Goal: Task Accomplishment & Management: Manage account settings

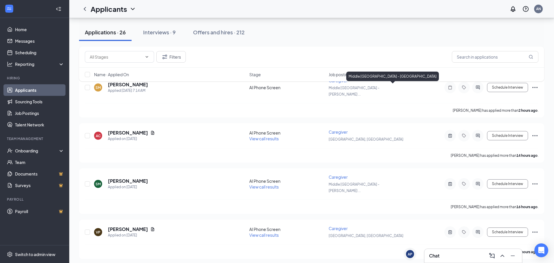
scroll to position [46, 0]
click at [472, 59] on input "text" at bounding box center [495, 57] width 87 height 12
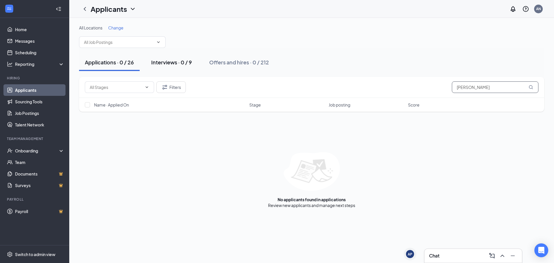
type input "hollie"
click at [154, 64] on div "Interviews · 0 / 9" at bounding box center [171, 62] width 41 height 7
click at [169, 65] on div "Interviews · 0 / 9" at bounding box center [171, 62] width 41 height 7
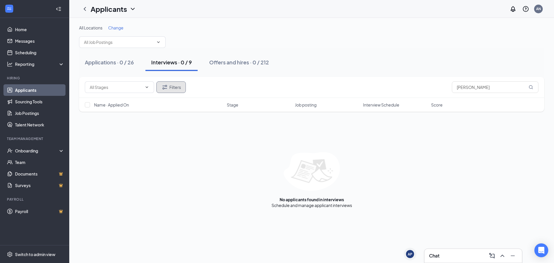
click at [176, 91] on button "Filters" at bounding box center [170, 87] width 29 height 12
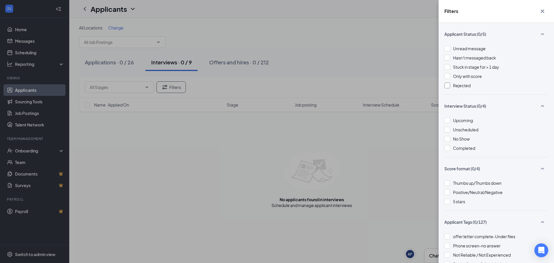
click at [448, 84] on div at bounding box center [447, 85] width 6 height 6
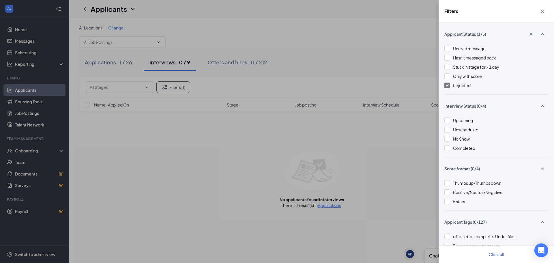
click at [541, 10] on icon "Cross" at bounding box center [542, 11] width 7 height 7
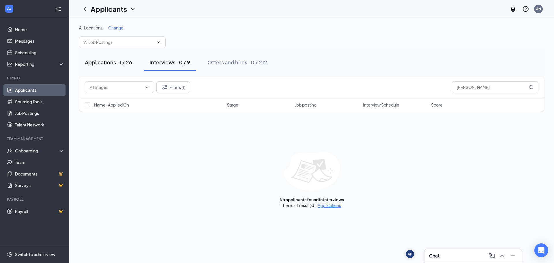
click at [112, 65] on div "Applications · 1 / 26" at bounding box center [108, 62] width 47 height 7
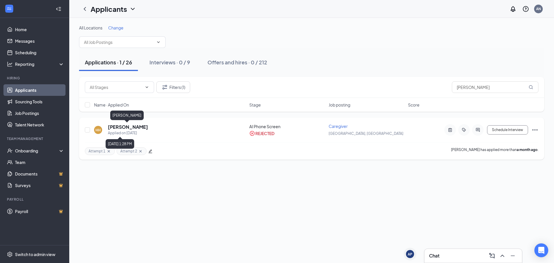
click at [136, 129] on h5 "Hollie Hamilton" at bounding box center [128, 127] width 40 height 6
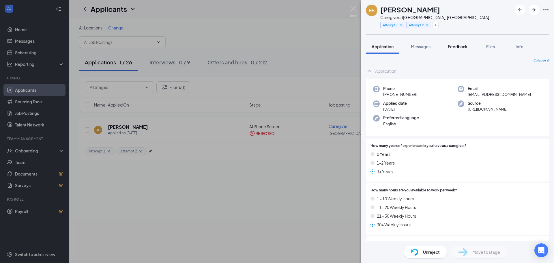
click at [457, 49] on div "Feedback" at bounding box center [458, 47] width 20 height 6
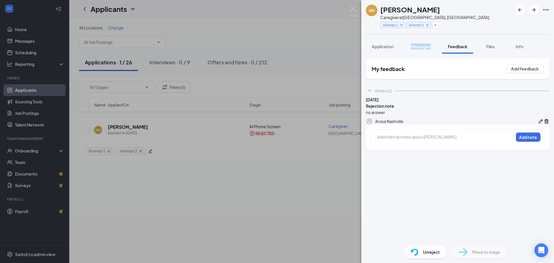
drag, startPoint x: 425, startPoint y: 46, endPoint x: 420, endPoint y: 47, distance: 5.6
click at [420, 47] on span "Messages" at bounding box center [421, 46] width 20 height 5
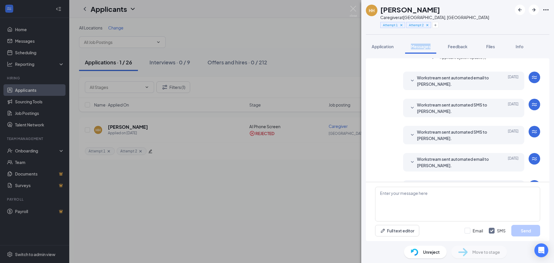
scroll to position [12, 0]
click at [352, 11] on img at bounding box center [353, 11] width 7 height 11
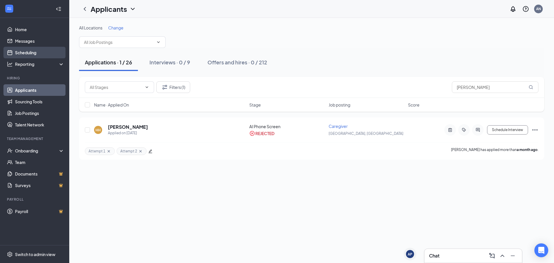
click at [38, 49] on link "Scheduling" at bounding box center [39, 53] width 49 height 12
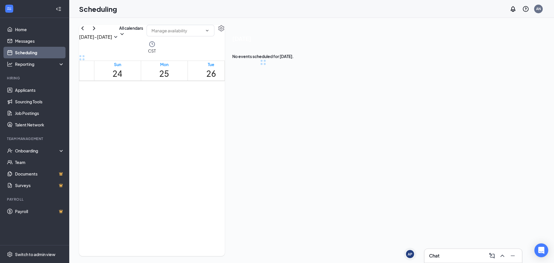
scroll to position [283, 0]
click at [97, 32] on icon "ChevronRight" at bounding box center [94, 28] width 7 height 7
click at [158, 136] on div "1" at bounding box center [153, 138] width 22 height 5
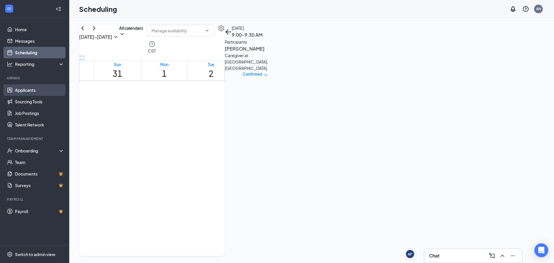
click at [29, 89] on link "Applicants" at bounding box center [39, 90] width 49 height 12
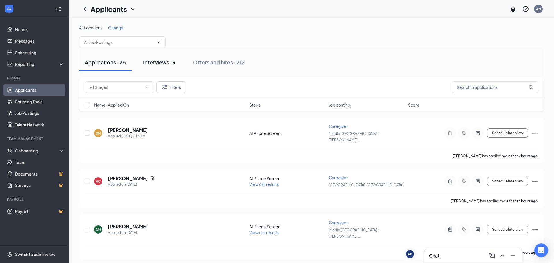
click at [164, 66] on button "Interviews · 9" at bounding box center [159, 62] width 44 height 17
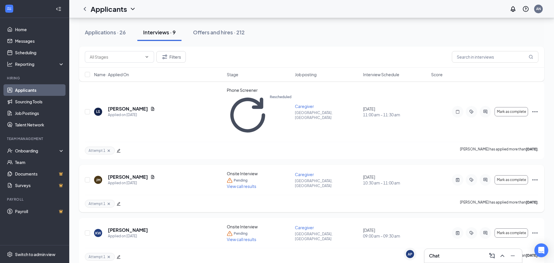
scroll to position [59, 0]
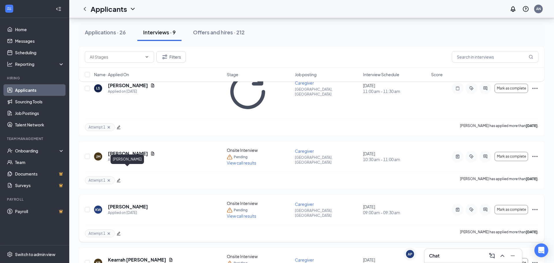
click at [131, 203] on h5 "[PERSON_NAME]" at bounding box center [128, 206] width 40 height 6
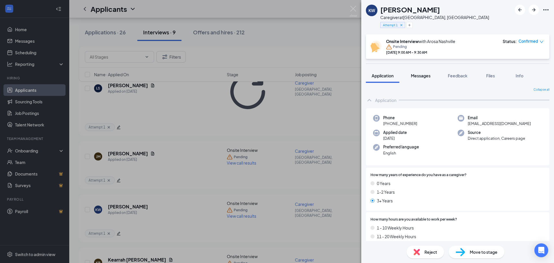
click at [422, 76] on span "Messages" at bounding box center [421, 75] width 20 height 5
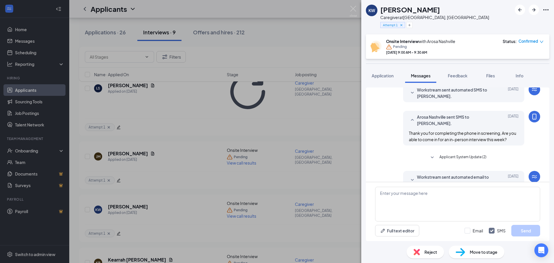
scroll to position [46, 0]
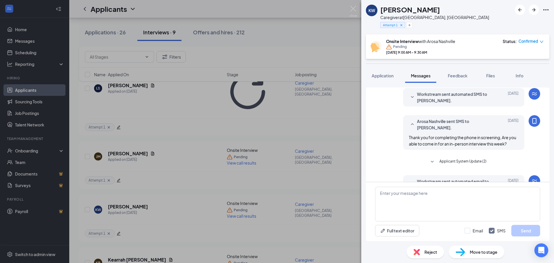
click at [464, 253] on img at bounding box center [460, 252] width 10 height 8
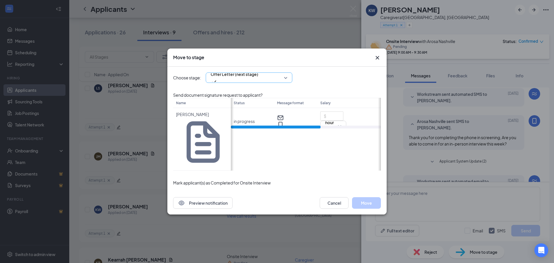
click at [243, 78] on span "Offer Letter (next stage)" at bounding box center [235, 74] width 48 height 9
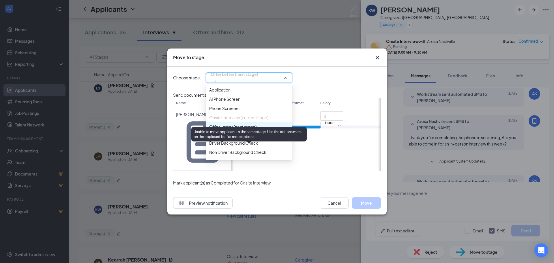
click at [235, 121] on span "Onsite Interview (current stage)" at bounding box center [238, 117] width 59 height 6
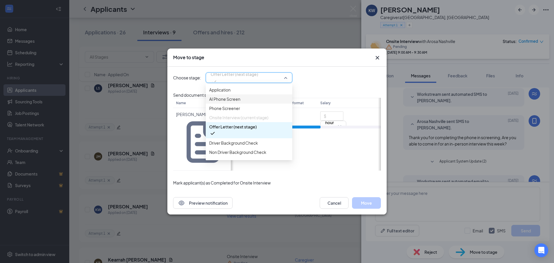
click at [240, 102] on span "AI Phone Screen" at bounding box center [224, 99] width 31 height 6
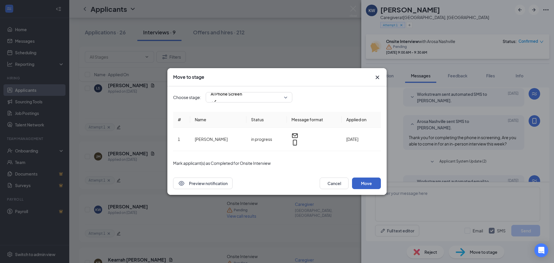
click at [359, 182] on button "Move" at bounding box center [366, 183] width 29 height 12
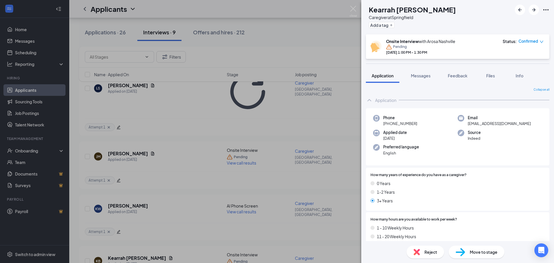
click at [128, 168] on div "KB Kearrah Brewer Caregiver at Springfiield Add a tag Onsite Interview with Aro…" at bounding box center [277, 131] width 554 height 263
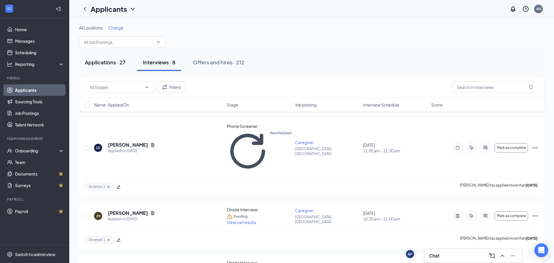
click at [113, 61] on div "Applications · 27" at bounding box center [105, 62] width 41 height 7
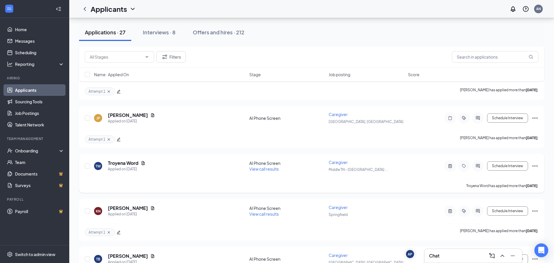
scroll to position [422, 0]
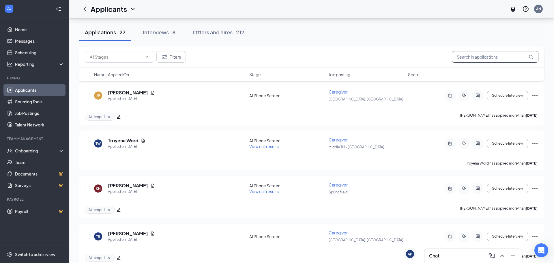
click at [495, 61] on input "text" at bounding box center [495, 57] width 87 height 12
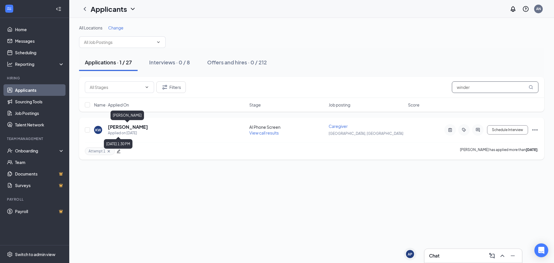
type input "winder"
click at [139, 129] on h5 "[PERSON_NAME]" at bounding box center [128, 127] width 40 height 6
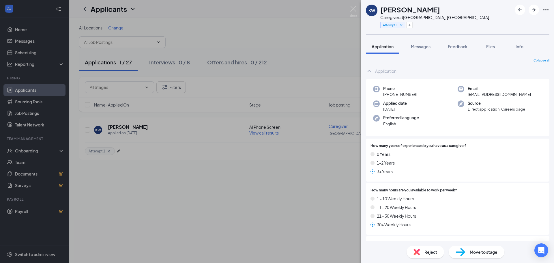
click at [461, 251] on img at bounding box center [460, 252] width 10 height 8
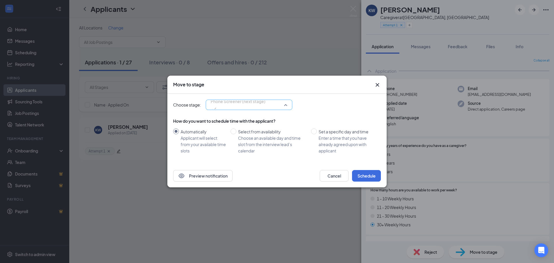
click at [226, 102] on div "Phone Screener (next stage) 4057016 3946610 3946617 Application AI Phone Screen…" at bounding box center [249, 104] width 87 height 10
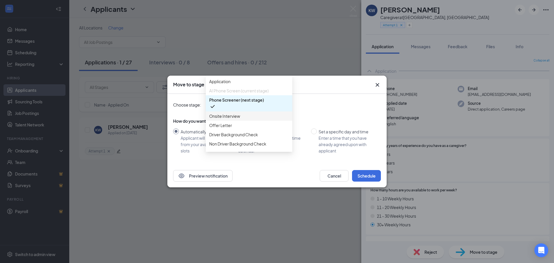
click at [246, 119] on span "Onsite Interview" at bounding box center [249, 116] width 80 height 6
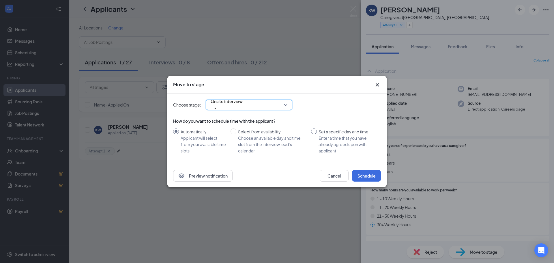
click at [320, 135] on div "Enter a time that you have already agreed upon with applicant" at bounding box center [347, 144] width 58 height 19
click at [317, 134] on input "Set a specific day and time Enter a time that you have already agreed upon with…" at bounding box center [314, 131] width 6 height 6
radio input "true"
radio input "false"
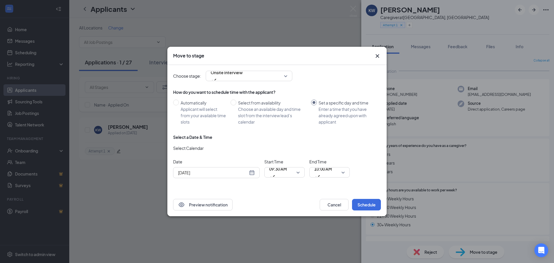
click at [248, 173] on div "[DATE]" at bounding box center [216, 172] width 77 height 6
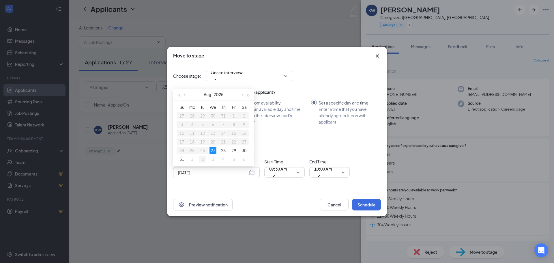
type input "Sep 2, 2025"
click at [202, 160] on div "2" at bounding box center [202, 158] width 7 height 7
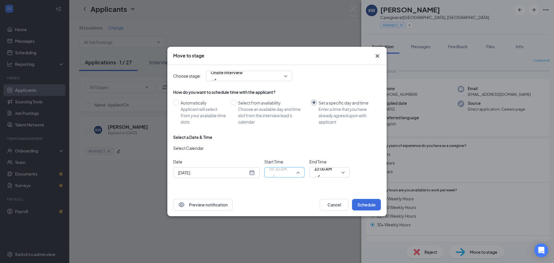
click at [298, 174] on span "09:30 AM" at bounding box center [284, 172] width 31 height 9
click at [343, 172] on span "10:00 AM" at bounding box center [329, 172] width 31 height 9
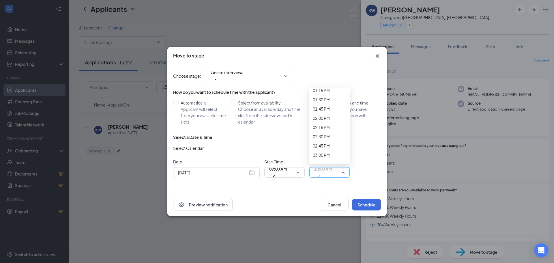
click at [362, 206] on button "Schedule" at bounding box center [366, 205] width 29 height 12
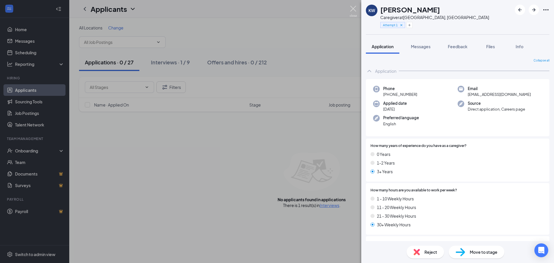
click at [354, 7] on img at bounding box center [353, 11] width 7 height 11
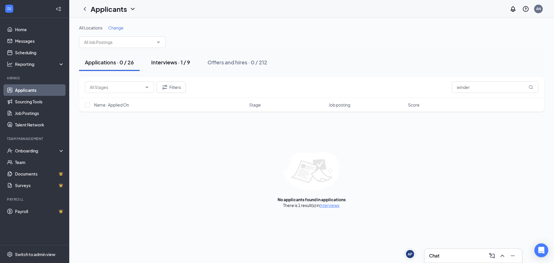
click at [176, 61] on div "Interviews · 1 / 9" at bounding box center [170, 62] width 39 height 7
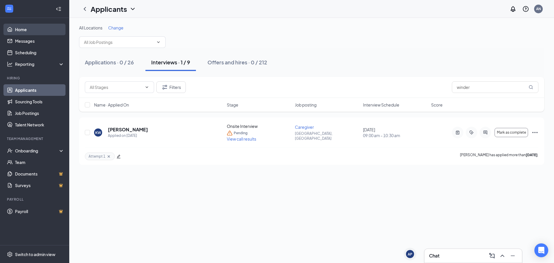
click at [37, 31] on link "Home" at bounding box center [39, 30] width 49 height 12
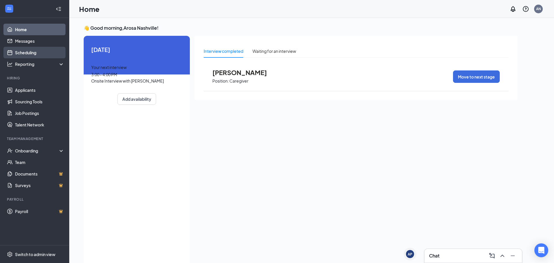
click at [37, 54] on link "Scheduling" at bounding box center [39, 53] width 49 height 12
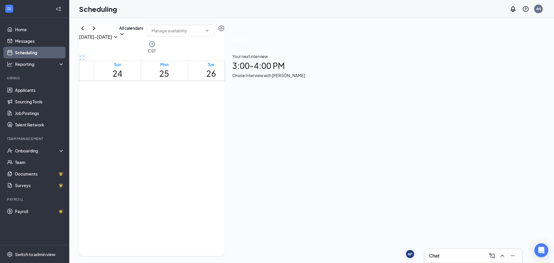
scroll to position [283, 0]
click at [104, 41] on div "Aug 24 - Aug 30" at bounding box center [99, 33] width 40 height 16
click at [97, 32] on icon "ChevronRight" at bounding box center [94, 28] width 7 height 7
click at [158, 136] on div "1" at bounding box center [153, 138] width 22 height 5
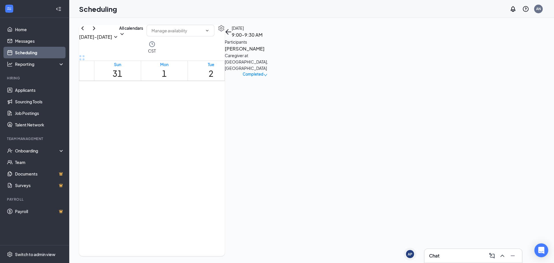
click at [263, 71] on span "Completed" at bounding box center [253, 74] width 21 height 6
click at [497, 112] on span "Cancel" at bounding box center [500, 115] width 40 height 6
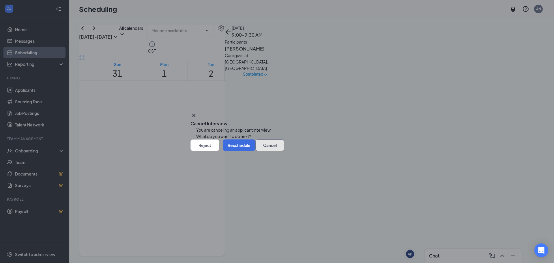
click at [255, 151] on button "Cancel" at bounding box center [269, 145] width 29 height 12
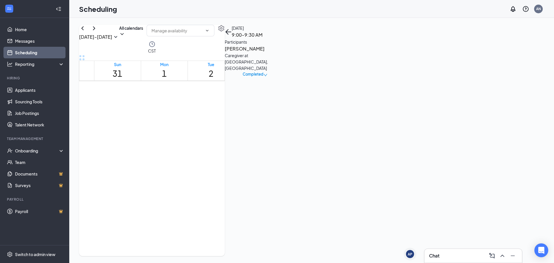
click at [161, 136] on div "1" at bounding box center [153, 138] width 22 height 5
drag, startPoint x: 160, startPoint y: 135, endPoint x: 156, endPoint y: 137, distance: 4.3
click at [156, 137] on link "9:00-9:30 AM 1" at bounding box center [164, 138] width 45 height 18
click at [156, 139] on link "9:00-9:30 AM 1" at bounding box center [164, 138] width 45 height 18
click at [168, 67] on h1 "1" at bounding box center [164, 73] width 8 height 13
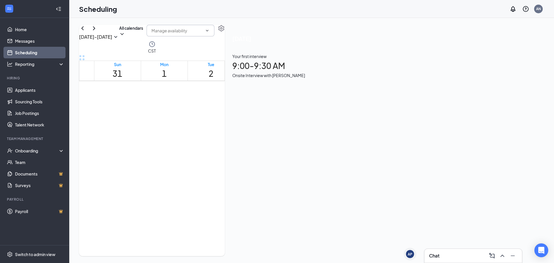
drag, startPoint x: 393, startPoint y: 40, endPoint x: 390, endPoint y: 42, distance: 3.3
click at [202, 34] on input "text" at bounding box center [176, 30] width 51 height 6
click at [209, 33] on icon "ChevronUp" at bounding box center [207, 30] width 5 height 5
click at [209, 33] on icon "ChevronDown" at bounding box center [207, 30] width 5 height 5
click at [224, 31] on icon "Settings" at bounding box center [221, 28] width 6 height 6
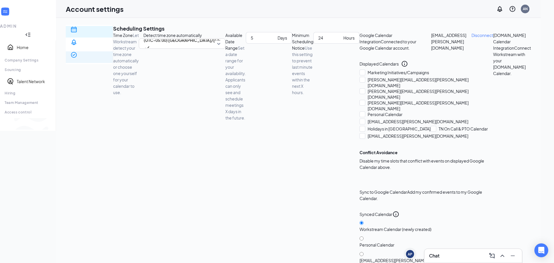
click at [102, 70] on div "E-verify quiz" at bounding box center [89, 73] width 38 height 6
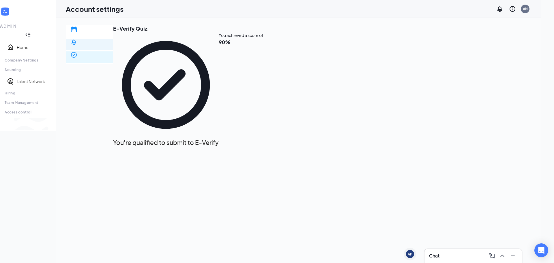
click at [100, 57] on div "Notification settings" at bounding box center [89, 60] width 38 height 6
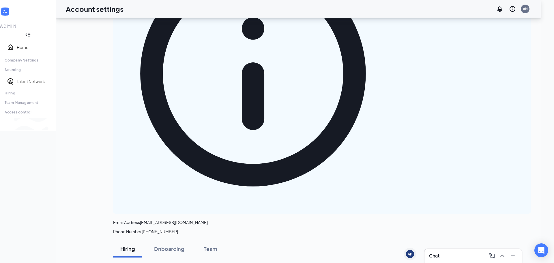
scroll to position [106, 0]
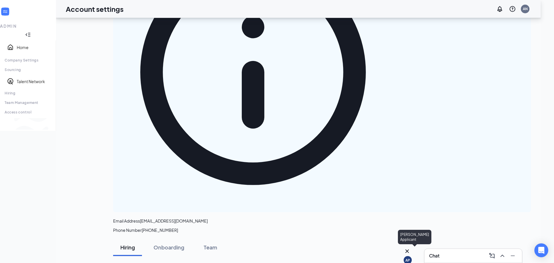
click at [410, 248] on icon "Cross" at bounding box center [406, 250] width 7 height 7
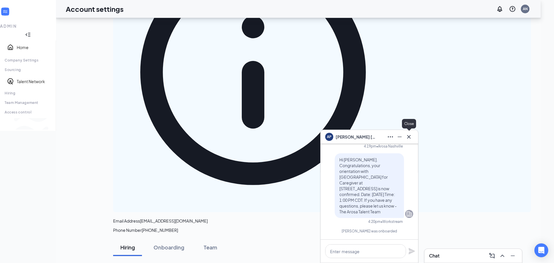
click at [409, 136] on icon "Cross" at bounding box center [408, 136] width 3 height 3
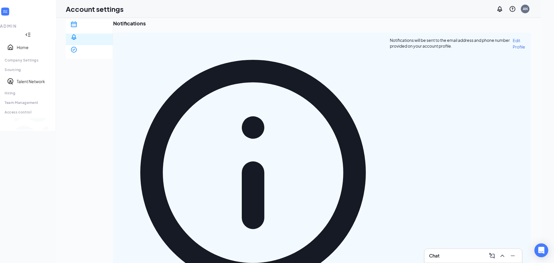
scroll to position [2, 0]
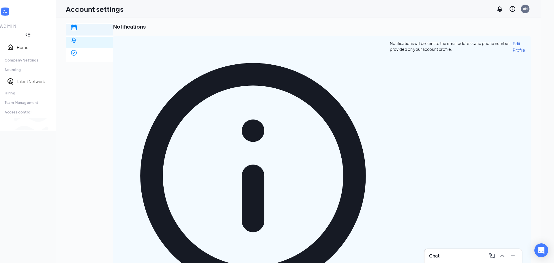
click at [104, 42] on div "Scheduling" at bounding box center [89, 45] width 38 height 6
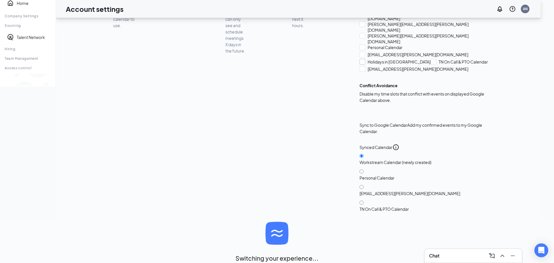
scroll to position [80, 0]
click at [359, 65] on div at bounding box center [362, 62] width 6 height 6
click at [359, 63] on input "Holidays in United States" at bounding box center [361, 61] width 4 height 4
checkbox input "true"
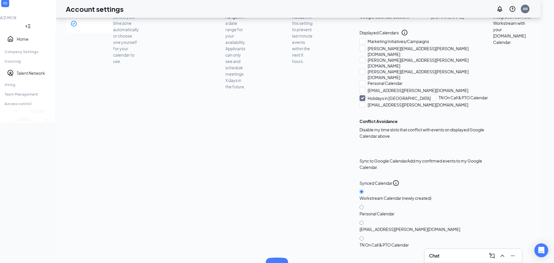
scroll to position [0, 0]
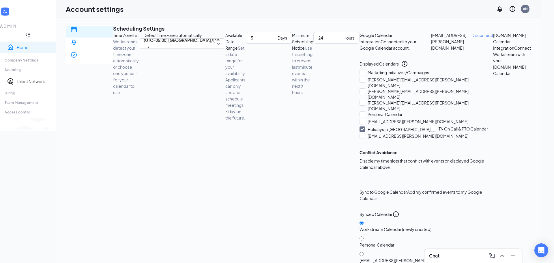
click at [18, 44] on link "Home" at bounding box center [34, 47] width 35 height 6
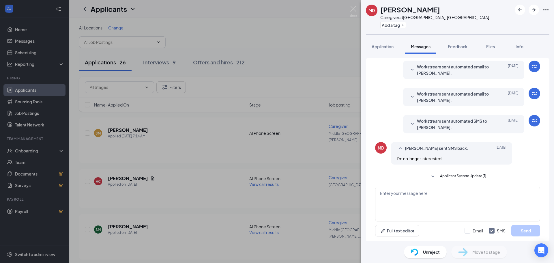
scroll to position [104, 0]
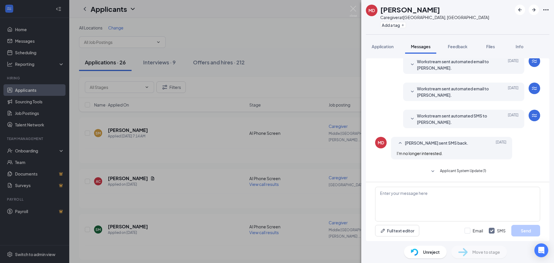
click at [28, 52] on div "MD [PERSON_NAME] Caregiver at [GEOGRAPHIC_DATA], [GEOGRAPHIC_DATA] Add a tag Ap…" at bounding box center [277, 131] width 554 height 263
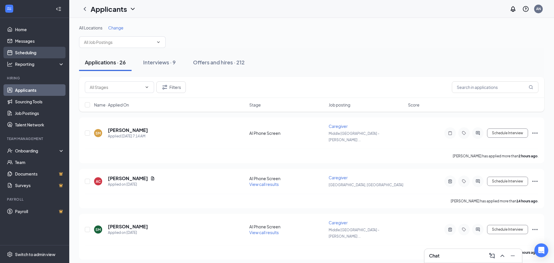
click at [27, 52] on link "Scheduling" at bounding box center [39, 53] width 49 height 12
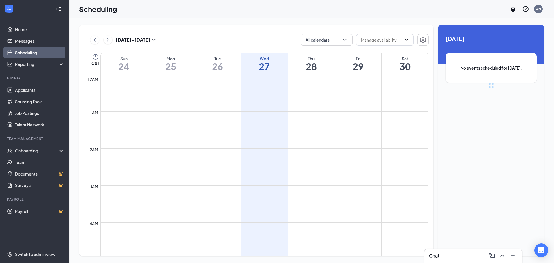
scroll to position [283, 0]
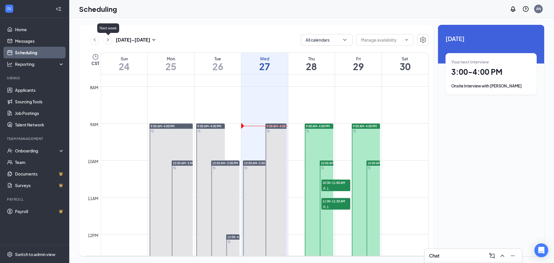
click at [110, 40] on icon "ChevronRight" at bounding box center [108, 39] width 6 height 7
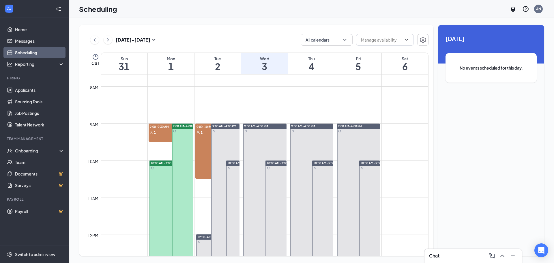
click at [179, 128] on div "9:00 AM-4:00 PM" at bounding box center [182, 125] width 21 height 5
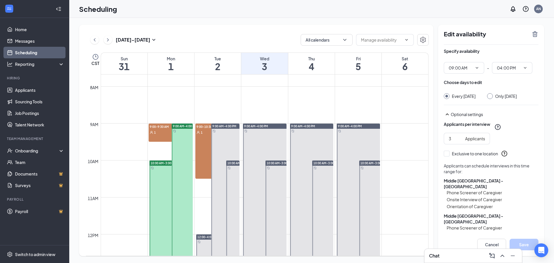
click at [492, 97] on div at bounding box center [490, 96] width 6 height 6
click at [491, 96] on input "Only [DATE]" at bounding box center [489, 95] width 4 height 4
radio input "true"
radio input "false"
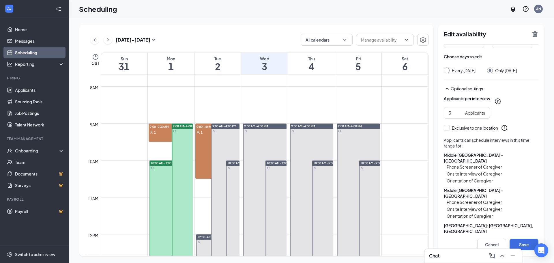
scroll to position [54, 0]
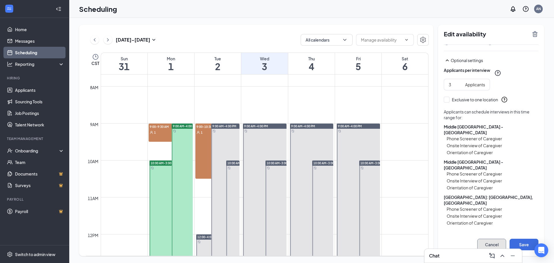
click at [488, 243] on button "Cancel" at bounding box center [491, 244] width 29 height 12
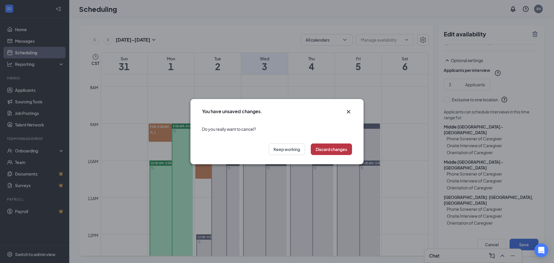
click at [333, 153] on button "Discard changes" at bounding box center [331, 149] width 41 height 12
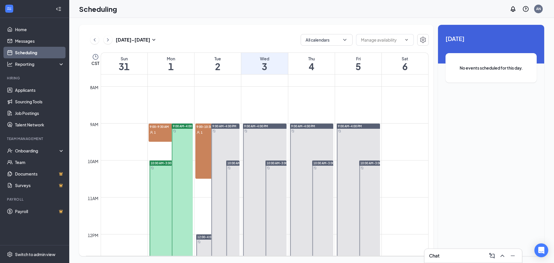
click at [157, 133] on div "1" at bounding box center [163, 132] width 29 height 6
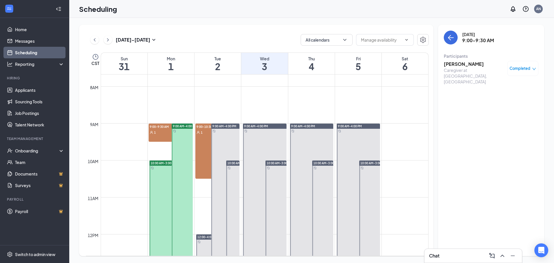
click at [533, 69] on icon "down" at bounding box center [533, 69] width 3 height 2
click at [447, 39] on icon "ArrowLeft" at bounding box center [450, 37] width 7 height 7
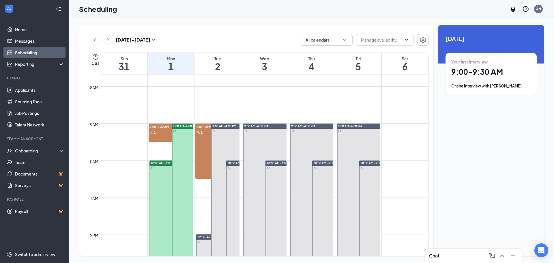
click at [159, 131] on div "1" at bounding box center [163, 132] width 29 height 6
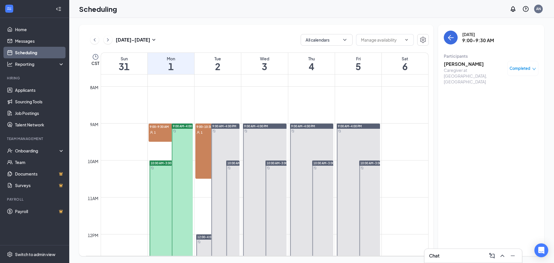
click at [158, 133] on link "9:00-9:30 AM 1" at bounding box center [170, 132] width 45 height 18
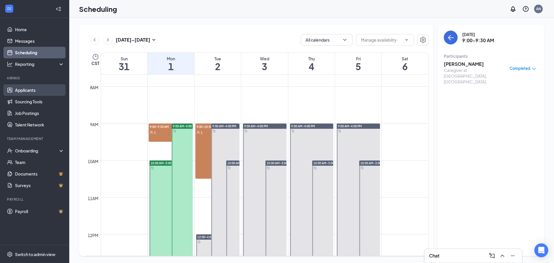
click at [27, 87] on link "Applicants" at bounding box center [39, 90] width 49 height 12
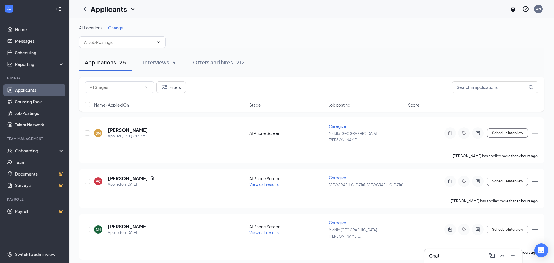
click at [452, 261] on div "Chat" at bounding box center [472, 256] width 97 height 14
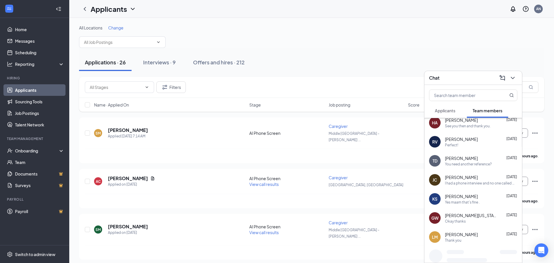
scroll to position [320, 0]
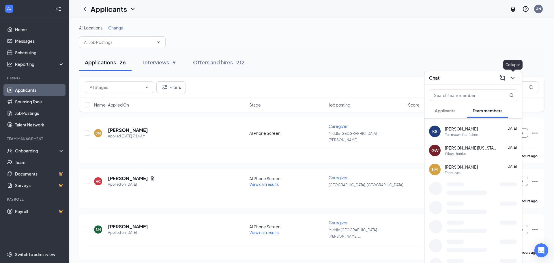
click at [513, 78] on icon "ChevronDown" at bounding box center [512, 78] width 4 height 2
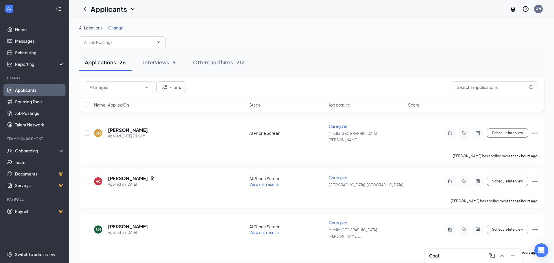
scroll to position [0, 0]
click at [159, 64] on div "Interviews · 9" at bounding box center [159, 62] width 33 height 7
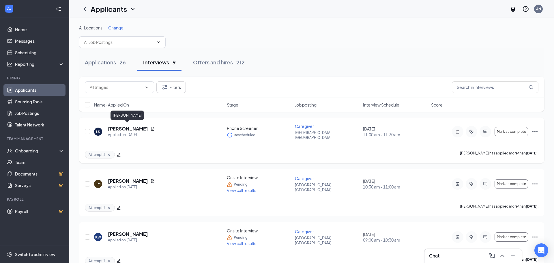
click at [136, 125] on h5 "[PERSON_NAME]" at bounding box center [128, 128] width 40 height 6
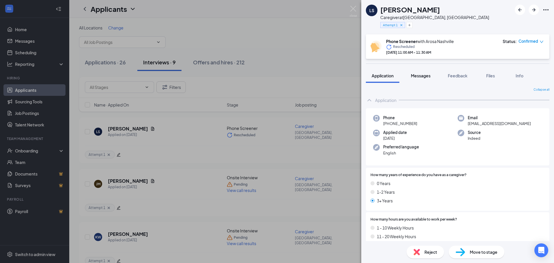
click at [414, 76] on span "Messages" at bounding box center [421, 75] width 20 height 5
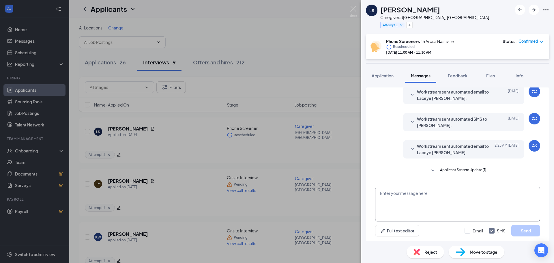
scroll to position [165, 0]
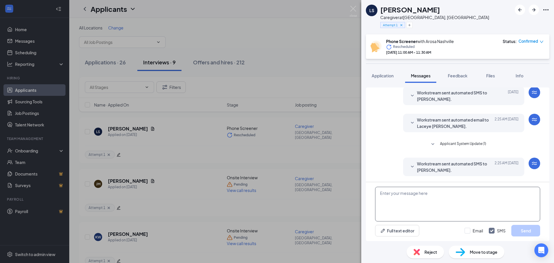
click at [419, 201] on textarea at bounding box center [457, 204] width 165 height 35
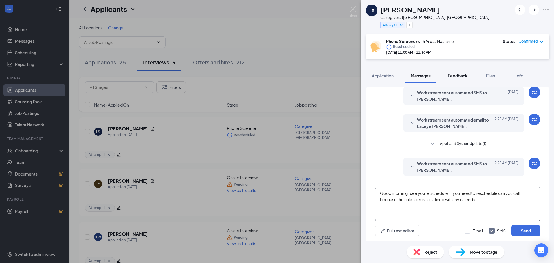
type textarea "Good morning I see you re schedule, if you need to reschedule can you call beca…"
click at [482, 201] on textarea "Good morning I see you re schedule, if you need to reschedule can you call beca…" at bounding box center [457, 204] width 165 height 35
drag, startPoint x: 451, startPoint y: 204, endPoint x: 373, endPoint y: 194, distance: 78.8
click at [373, 194] on div "Good morning I see you re schedule, if you need to reschedule can you call beca…" at bounding box center [457, 211] width 183 height 59
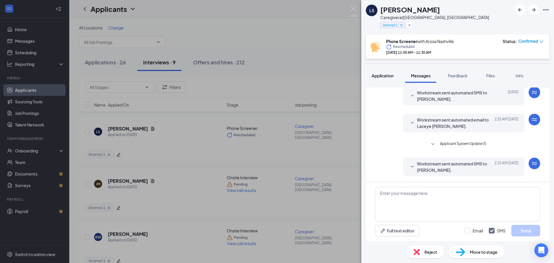
click at [384, 74] on span "Application" at bounding box center [382, 75] width 22 height 5
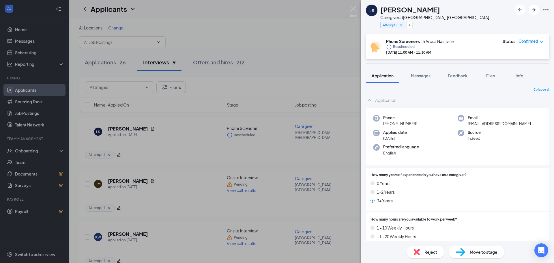
click at [541, 41] on icon "down" at bounding box center [541, 42] width 4 height 4
click at [513, 59] on span "Request Reschedule" at bounding box center [518, 58] width 40 height 6
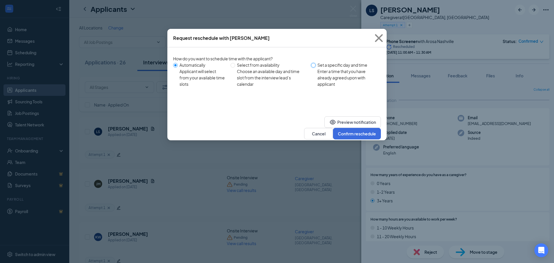
click at [316, 66] on input "Set a specific day and time Enter a time that you have already agreed upon with…" at bounding box center [313, 65] width 5 height 5
radio input "true"
radio input "false"
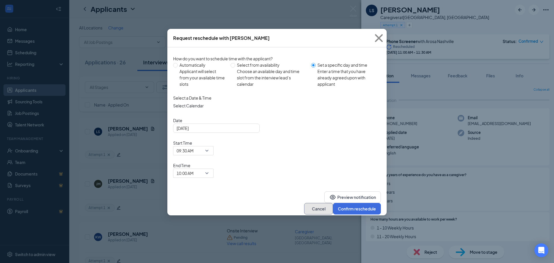
click at [314, 203] on button "Cancel" at bounding box center [318, 209] width 29 height 12
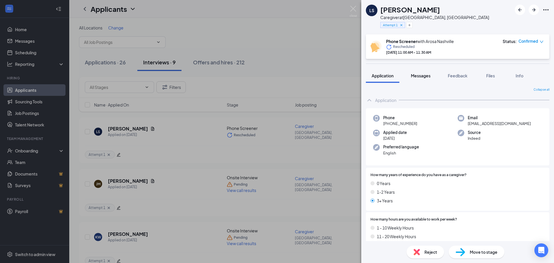
click at [426, 76] on span "Messages" at bounding box center [421, 75] width 20 height 5
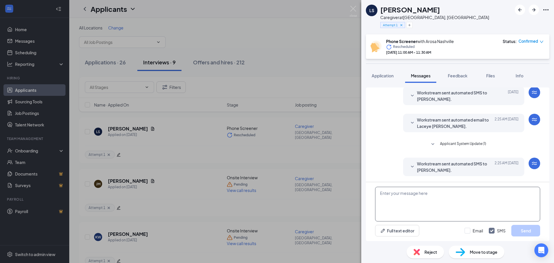
scroll to position [165, 0]
paste textarea "Caregiver was sent home early said the client already ate"
type textarea "Caregiver was sent home early said the client already ate"
drag, startPoint x: 493, startPoint y: 191, endPoint x: 375, endPoint y: 203, distance: 118.6
click at [375, 203] on textarea "Caregiver was sent home early said the client already ate" at bounding box center [457, 204] width 165 height 35
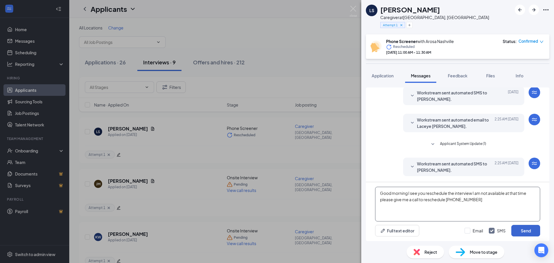
type textarea "Good morning I see you reschedule the interview I am not available at that time…"
click at [525, 230] on button "Send" at bounding box center [525, 231] width 29 height 12
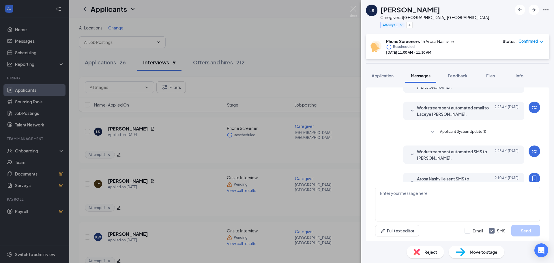
scroll to position [215, 0]
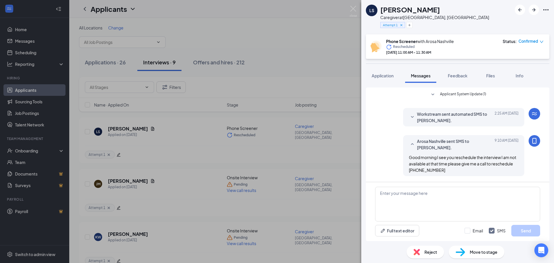
click at [536, 41] on span "Confirmed" at bounding box center [528, 41] width 20 height 6
click at [503, 87] on span "Cancel" at bounding box center [505, 87] width 14 height 6
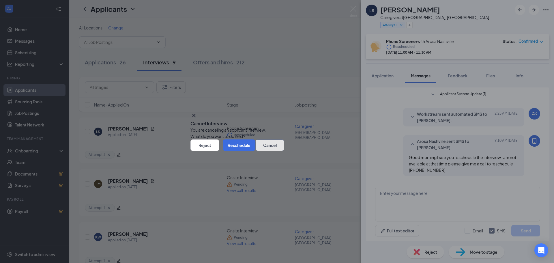
click at [255, 151] on button "Cancel" at bounding box center [269, 145] width 29 height 12
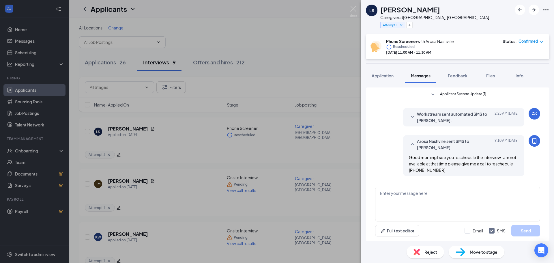
click at [531, 42] on span "Confirmed" at bounding box center [528, 41] width 20 height 6
click at [505, 87] on span "Cancel" at bounding box center [505, 87] width 14 height 6
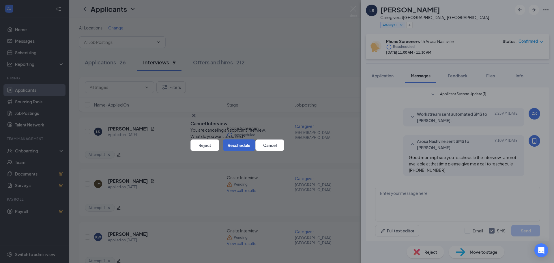
click at [255, 151] on button "Reschedule" at bounding box center [239, 145] width 33 height 12
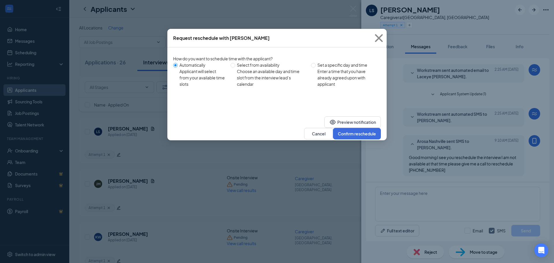
scroll to position [186, 0]
click at [349, 128] on button "Confirm reschedule" at bounding box center [357, 134] width 48 height 12
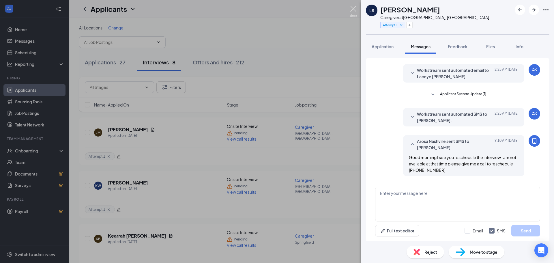
click at [350, 9] on img at bounding box center [353, 11] width 7 height 11
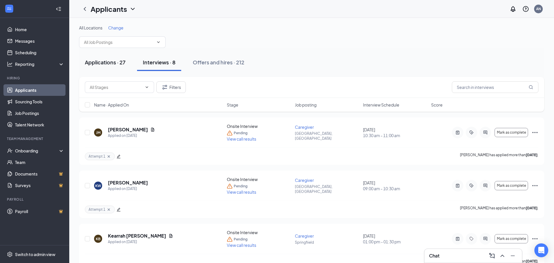
click at [117, 68] on button "Applications · 27" at bounding box center [105, 62] width 52 height 17
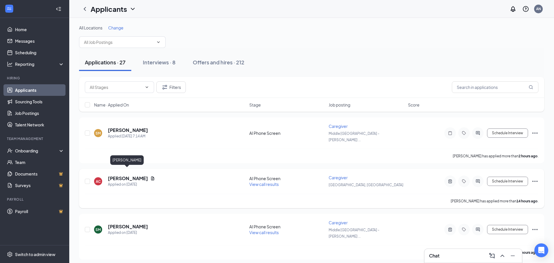
click at [119, 175] on h5 "[PERSON_NAME]" at bounding box center [128, 178] width 40 height 6
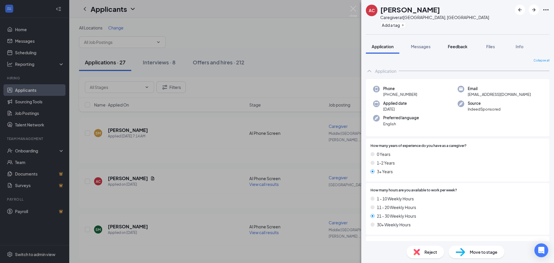
click at [462, 46] on span "Feedback" at bounding box center [458, 46] width 20 height 5
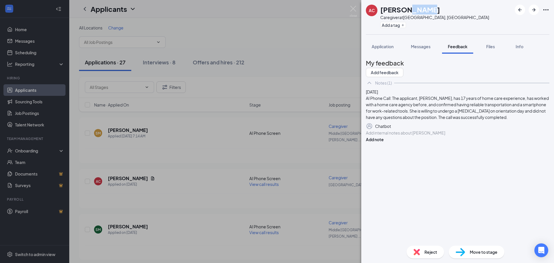
drag, startPoint x: 432, startPoint y: 9, endPoint x: 412, endPoint y: 9, distance: 20.2
click at [412, 9] on div "AC [PERSON_NAME] Caregiver at [GEOGRAPHIC_DATA], [GEOGRAPHIC_DATA] Add a tag" at bounding box center [457, 17] width 193 height 34
copy h1 "[PERSON_NAME]"
click at [384, 47] on span "Application" at bounding box center [382, 46] width 22 height 5
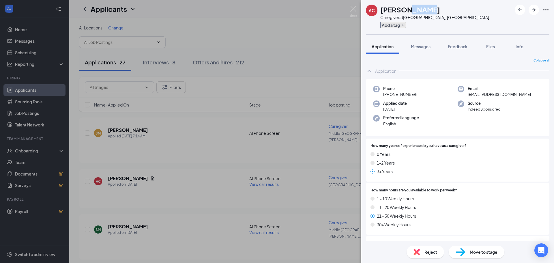
click at [399, 25] on button "Add a tag" at bounding box center [393, 25] width 26 height 6
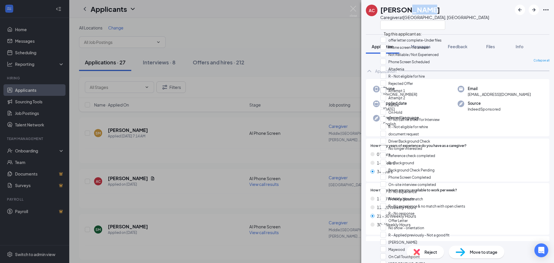
click at [405, 94] on input "Attempt 1" at bounding box center [392, 90] width 25 height 6
checkbox input "true"
click at [457, 10] on div "AC [PERSON_NAME] Caregiver at [GEOGRAPHIC_DATA], [GEOGRAPHIC_DATA]" at bounding box center [457, 17] width 193 height 34
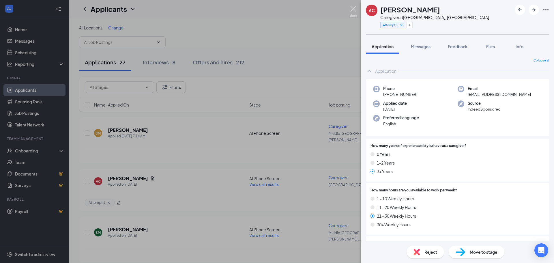
click at [354, 10] on img at bounding box center [353, 11] width 7 height 11
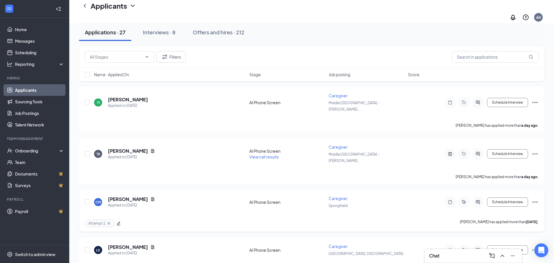
scroll to position [271, 0]
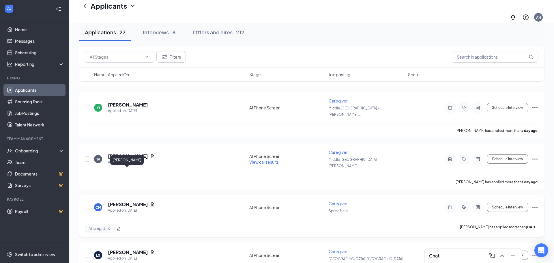
click at [126, 201] on h5 "[PERSON_NAME]" at bounding box center [128, 204] width 40 height 6
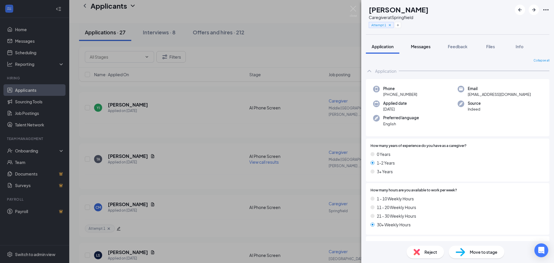
click at [426, 45] on span "Messages" at bounding box center [421, 46] width 20 height 5
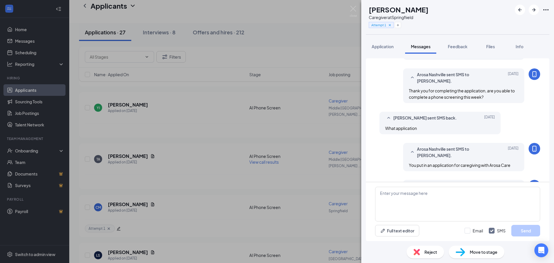
scroll to position [113, 0]
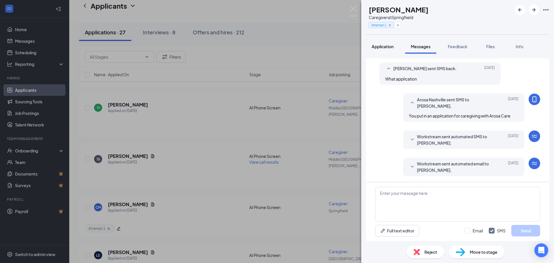
click at [384, 48] on span "Application" at bounding box center [382, 46] width 22 height 5
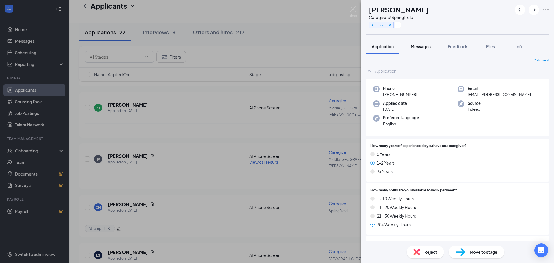
click at [414, 47] on span "Messages" at bounding box center [421, 46] width 20 height 5
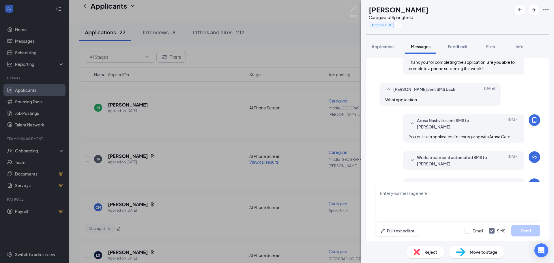
scroll to position [113, 0]
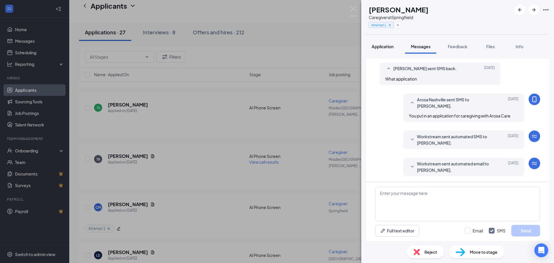
click at [384, 46] on span "Application" at bounding box center [382, 46] width 22 height 5
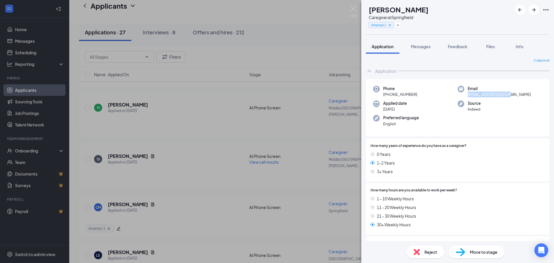
drag, startPoint x: 509, startPoint y: 94, endPoint x: 469, endPoint y: 96, distance: 40.2
click at [466, 96] on div "Email [EMAIL_ADDRESS][DOMAIN_NAME]" at bounding box center [499, 92] width 84 height 12
copy span "[EMAIL_ADDRESS][DOMAIN_NAME]"
